Goal: Information Seeking & Learning: Understand process/instructions

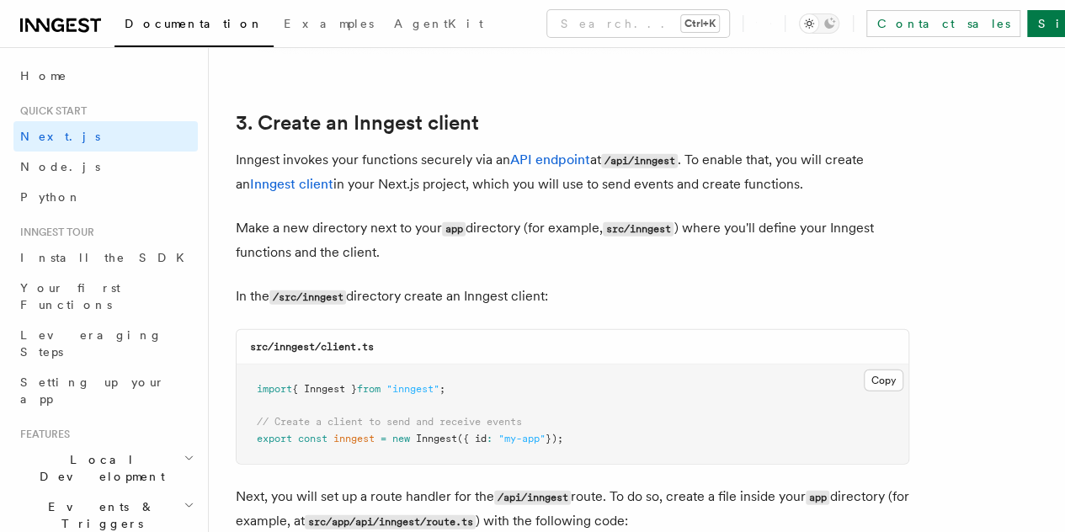
scroll to position [1963, 0]
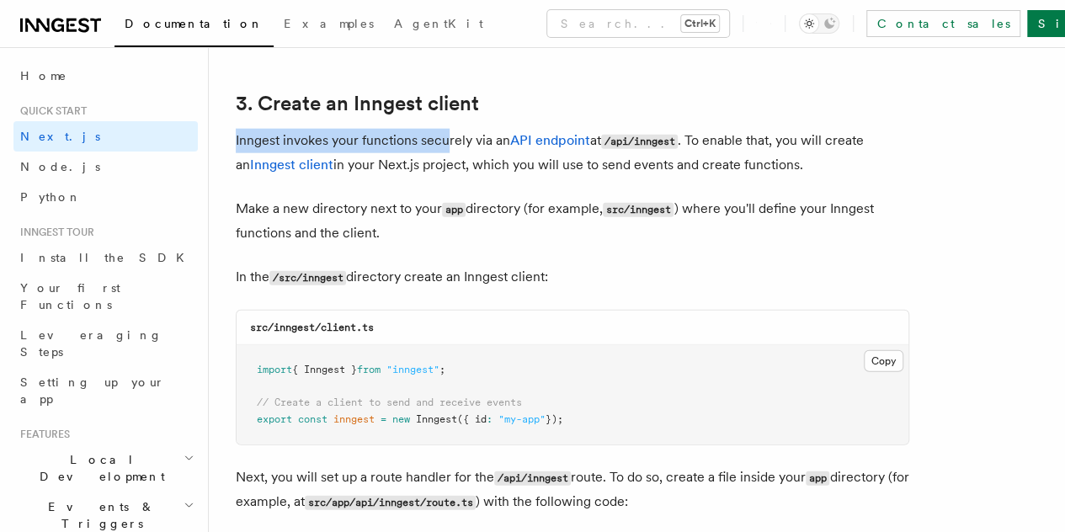
drag, startPoint x: 237, startPoint y: 122, endPoint x: 447, endPoint y: 134, distance: 209.9
click at [447, 134] on p "Inngest invokes your functions securely via an API endpoint at /api/inngest . T…" at bounding box center [572, 153] width 673 height 48
click at [502, 150] on p "Inngest invokes your functions securely via an API endpoint at /api/inngest . T…" at bounding box center [572, 153] width 673 height 48
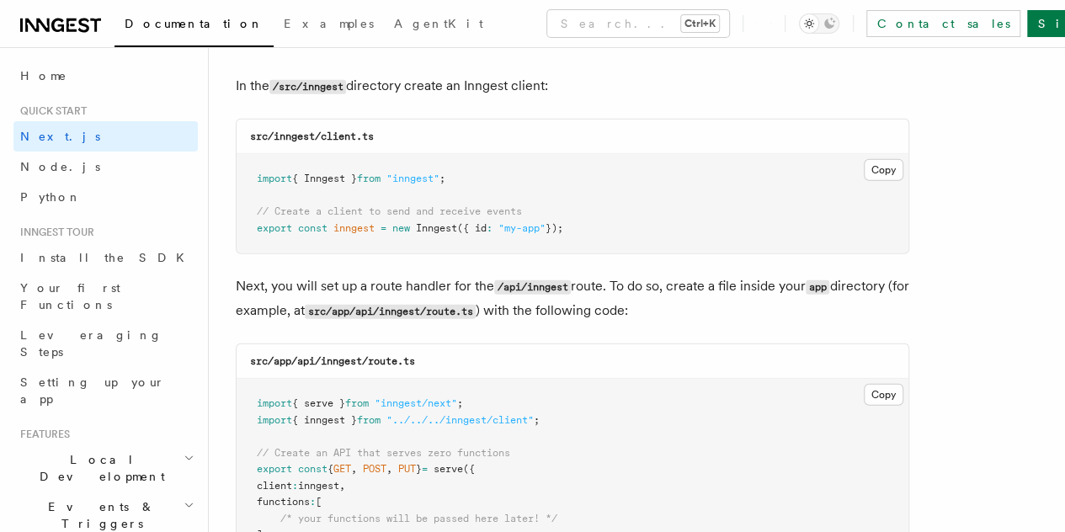
scroll to position [2160, 0]
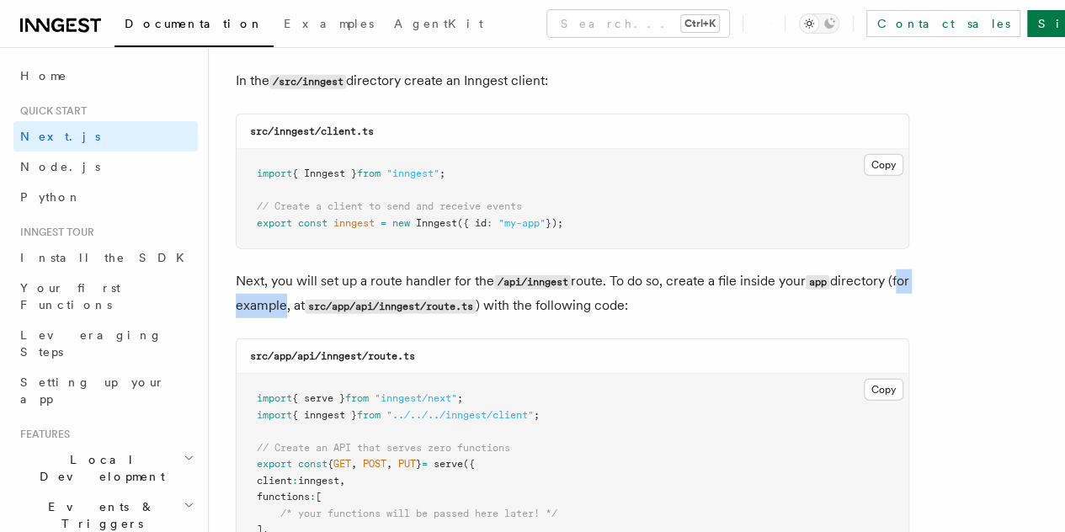
drag, startPoint x: 298, startPoint y: 291, endPoint x: 362, endPoint y: 297, distance: 64.2
click at [362, 297] on p "Next, you will set up a route handler for the /api/inngest route. To do so, cre…" at bounding box center [572, 293] width 673 height 49
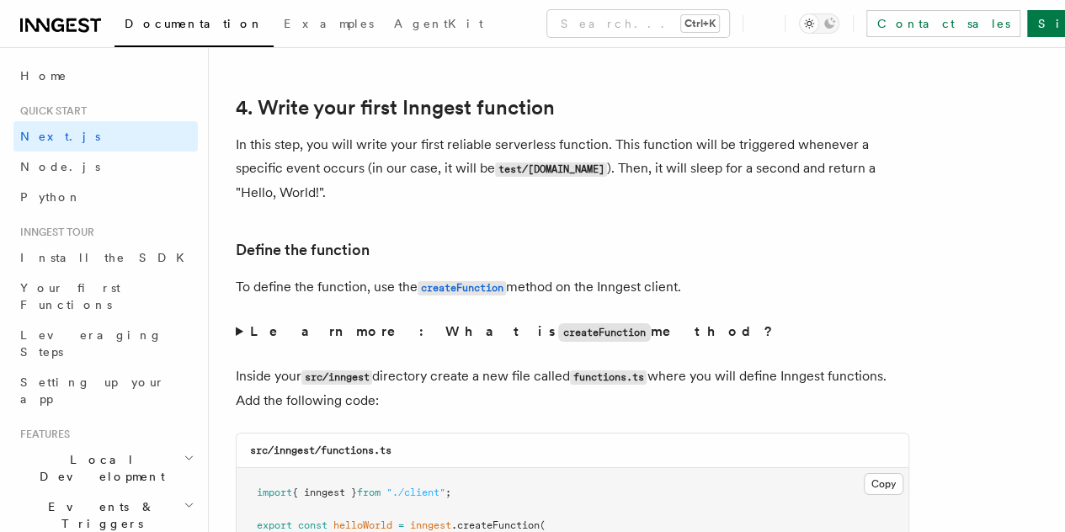
scroll to position [2705, 0]
